Goal: Information Seeking & Learning: Learn about a topic

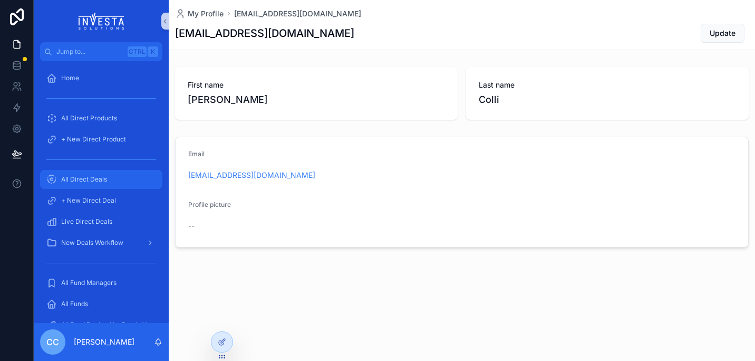
click at [86, 175] on div "All Direct Deals" at bounding box center [101, 179] width 110 height 17
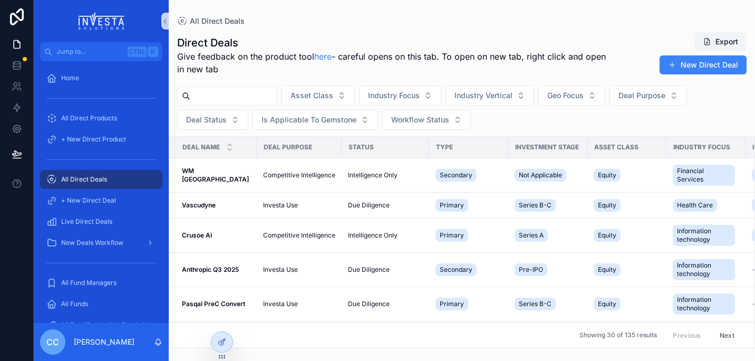
click at [268, 103] on div "scrollable content" at bounding box center [227, 96] width 100 height 19
click at [268, 100] on input "scrollable content" at bounding box center [233, 96] width 87 height 15
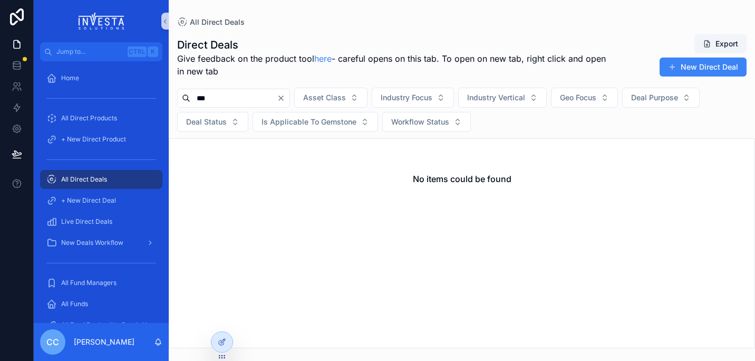
type input "***"
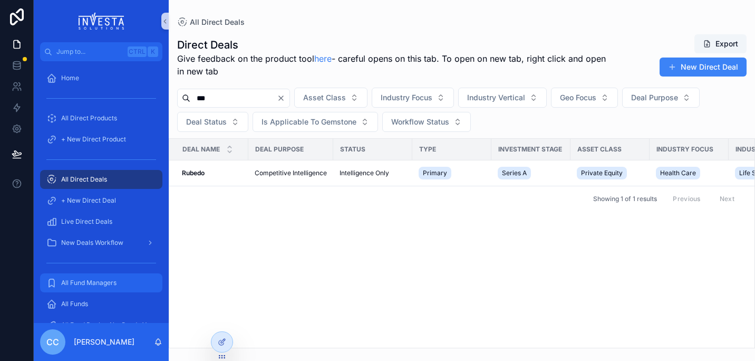
click at [91, 282] on span "All Fund Managers" at bounding box center [88, 283] width 55 height 8
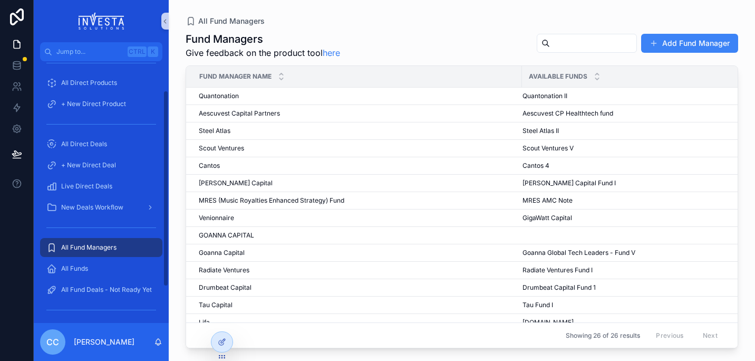
scroll to position [68, 0]
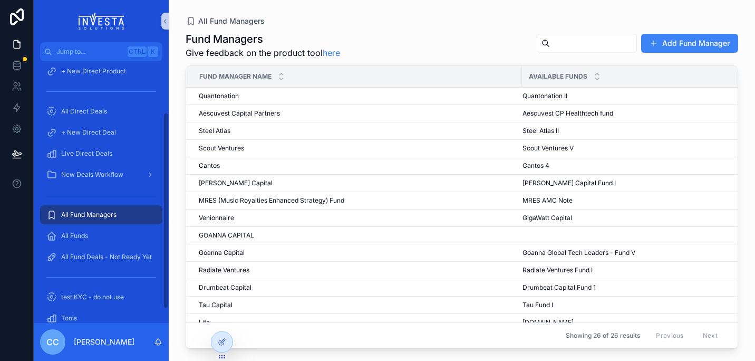
drag, startPoint x: 166, startPoint y: 241, endPoint x: 169, endPoint y: 293, distance: 51.8
click at [169, 293] on div "Jump to... Ctrl K Home All Direct Products + New Direct Product All Direct Deal…" at bounding box center [395, 180] width 722 height 361
click at [77, 237] on span "All Funds" at bounding box center [74, 236] width 27 height 8
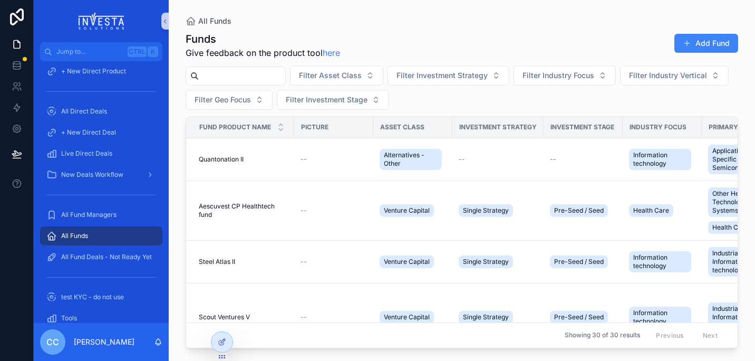
click at [238, 77] on input "scrollable content" at bounding box center [242, 76] width 87 height 15
type input "****"
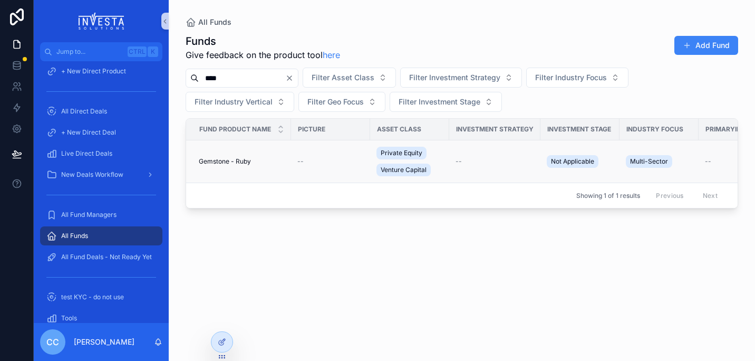
click at [234, 165] on span "Gemstone - Ruby" at bounding box center [225, 161] width 52 height 8
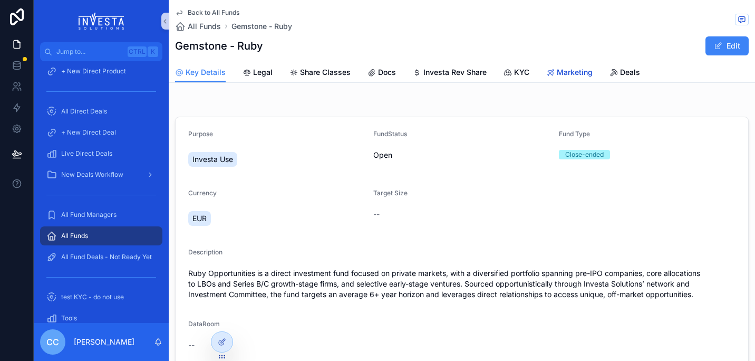
click at [589, 65] on link "Marketing" at bounding box center [569, 73] width 46 height 21
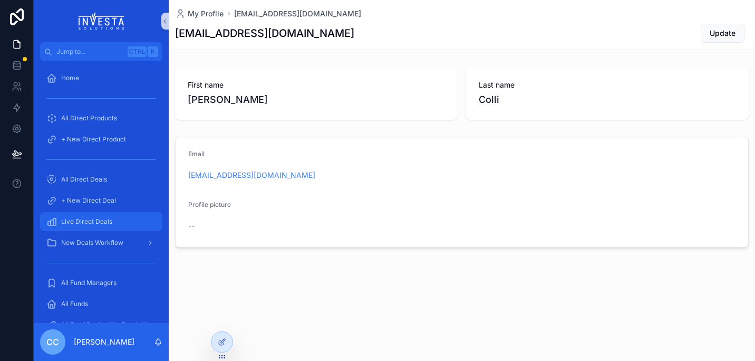
click at [85, 221] on span "Live Direct Deals" at bounding box center [86, 221] width 51 height 8
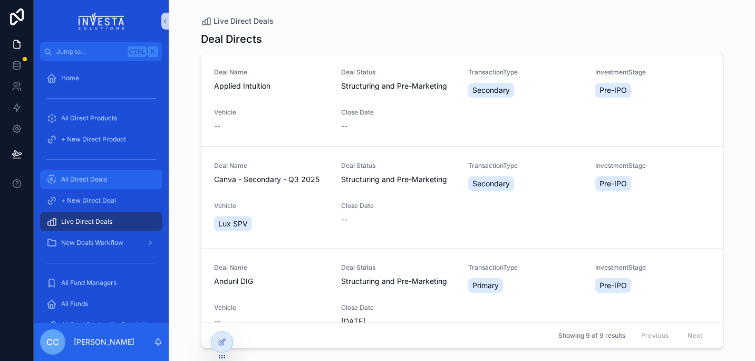
click at [84, 171] on div "All Direct Deals" at bounding box center [101, 179] width 110 height 17
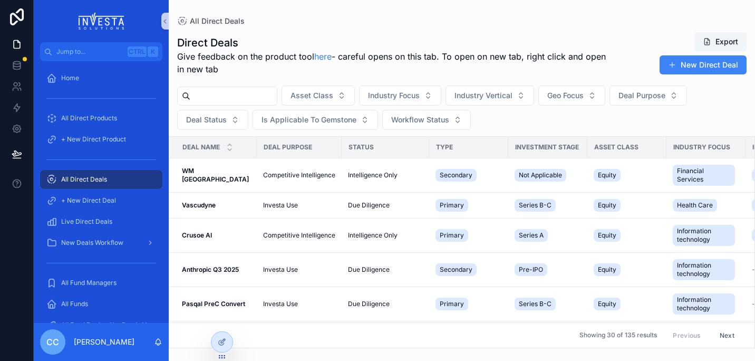
click at [256, 105] on div "scrollable content" at bounding box center [227, 96] width 100 height 19
click at [257, 99] on input "scrollable content" at bounding box center [233, 96] width 87 height 15
type input "*****"
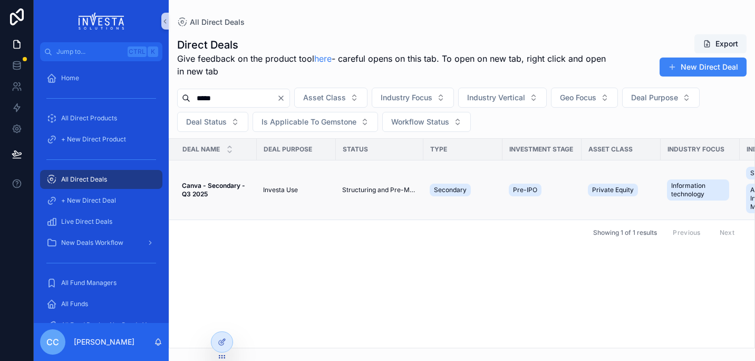
click at [206, 189] on strong "Canva - Secondary - Q3 2025" at bounding box center [214, 189] width 65 height 16
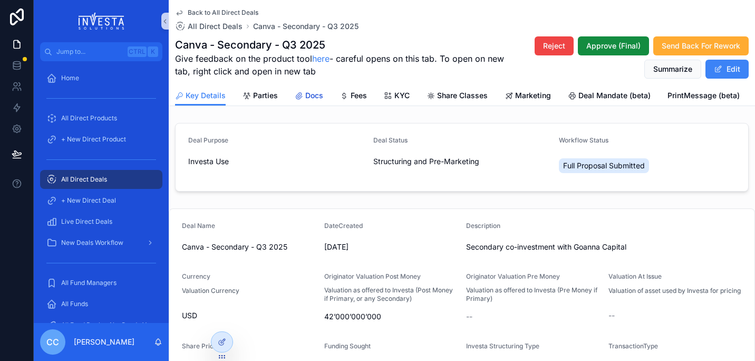
click at [302, 99] on div "Docs" at bounding box center [309, 95] width 28 height 11
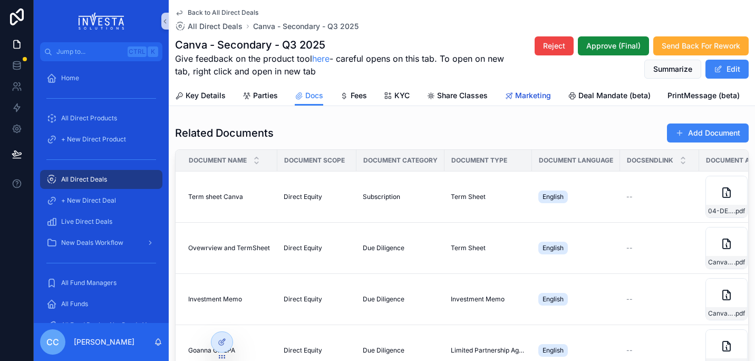
click at [535, 91] on span "Marketing" at bounding box center [533, 95] width 36 height 11
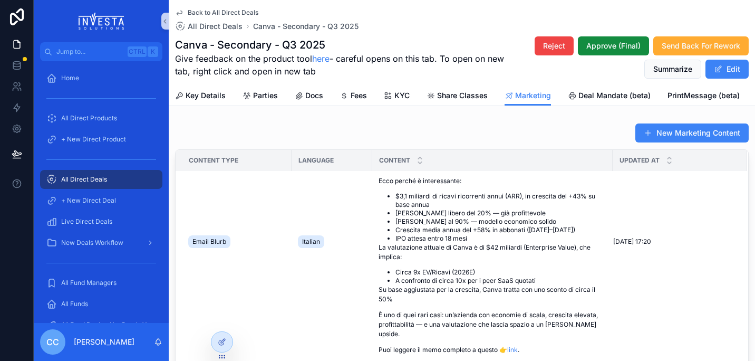
scroll to position [429, 0]
